Goal: Find specific page/section: Find specific page/section

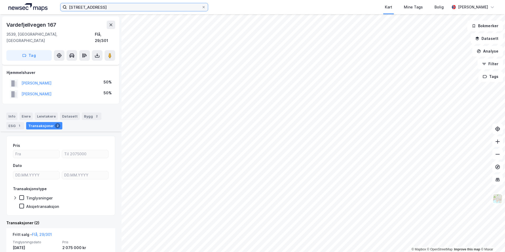
scroll to position [99, 0]
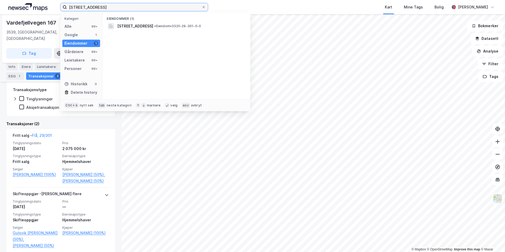
drag, startPoint x: 0, startPoint y: 0, endPoint x: 58, endPoint y: 11, distance: 59.1
click at [58, 11] on div "Vardefjellvegen 167, 3539 Flå Kategori Alle 99+ Google 1 Eiendommer 1 Gårdeiere…" at bounding box center [252, 7] width 505 height 14
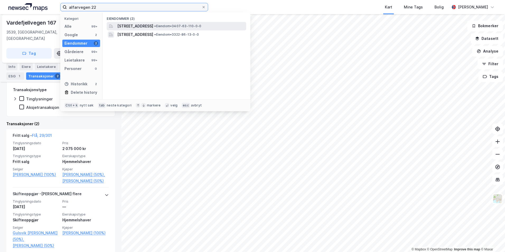
type input "alfarvegen 22"
click at [130, 26] on span "[STREET_ADDRESS]" at bounding box center [135, 26] width 36 height 6
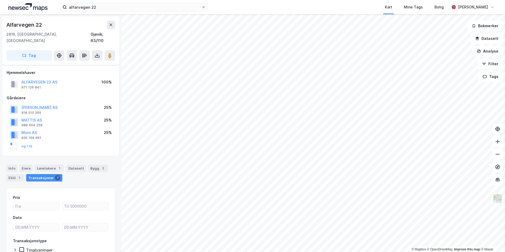
scroll to position [29, 0]
